Goal: Information Seeking & Learning: Compare options

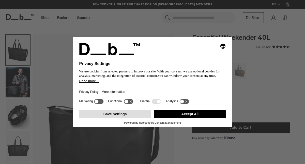
click at [110, 118] on button "Save Settings" at bounding box center [115, 114] width 72 height 8
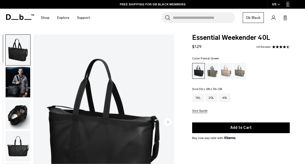
click at [210, 72] on div "Forest Green" at bounding box center [212, 71] width 13 height 16
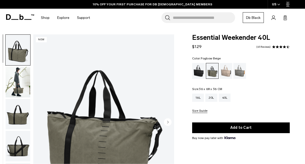
click at [227, 69] on div "Fogbow Beige" at bounding box center [226, 71] width 13 height 16
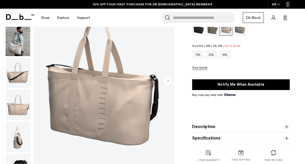
click at [244, 31] on div "Sand Grey" at bounding box center [240, 28] width 13 height 16
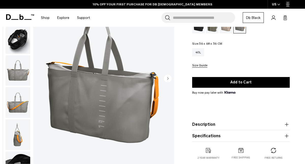
scroll to position [51, 0]
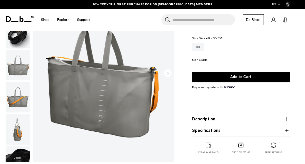
click at [114, 93] on img "1 / 6" at bounding box center [103, 73] width 141 height 176
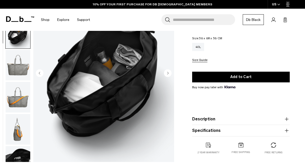
scroll to position [15, 0]
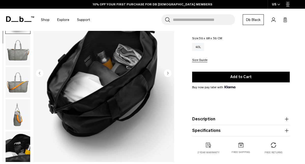
click at [11, 90] on img "button" at bounding box center [18, 82] width 25 height 31
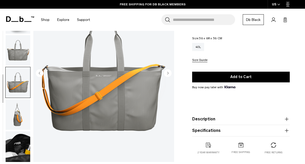
click at [101, 75] on img "4 / 6" at bounding box center [103, 73] width 141 height 176
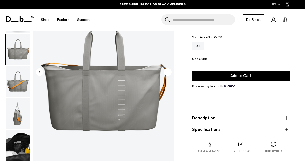
scroll to position [42, 0]
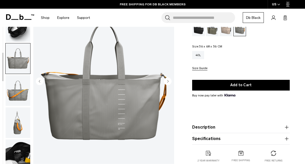
click at [196, 33] on div "Black Out" at bounding box center [198, 28] width 13 height 16
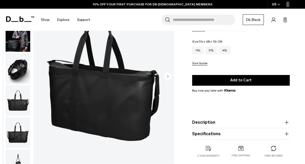
scroll to position [48, 0]
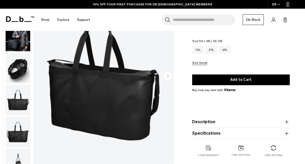
click at [11, 104] on img "button" at bounding box center [18, 99] width 25 height 31
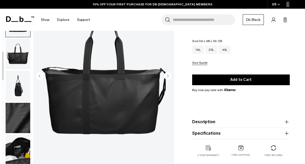
scroll to position [79, 0]
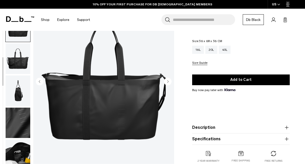
click at [223, 125] on button "Description" at bounding box center [241, 127] width 98 height 6
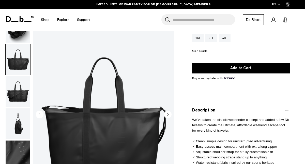
scroll to position [0, 0]
